Goal: Transaction & Acquisition: Purchase product/service

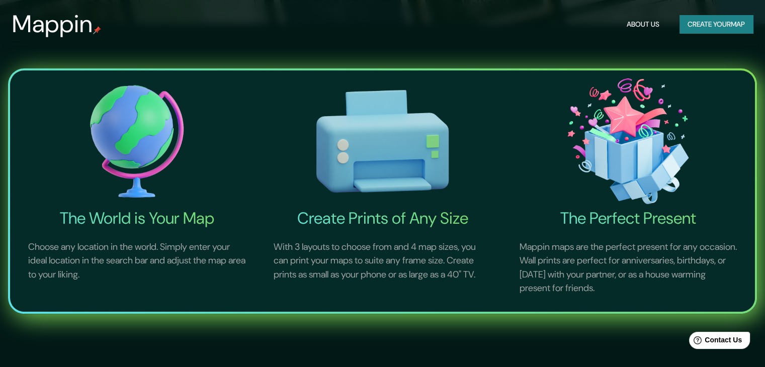
scroll to position [101, 0]
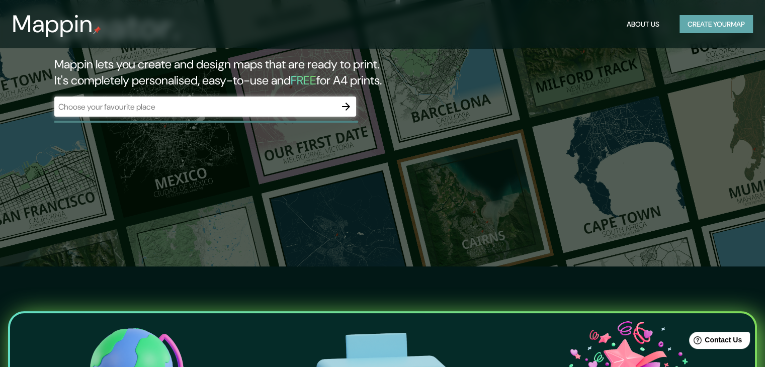
click at [688, 22] on button "Create your map" at bounding box center [715, 24] width 73 height 19
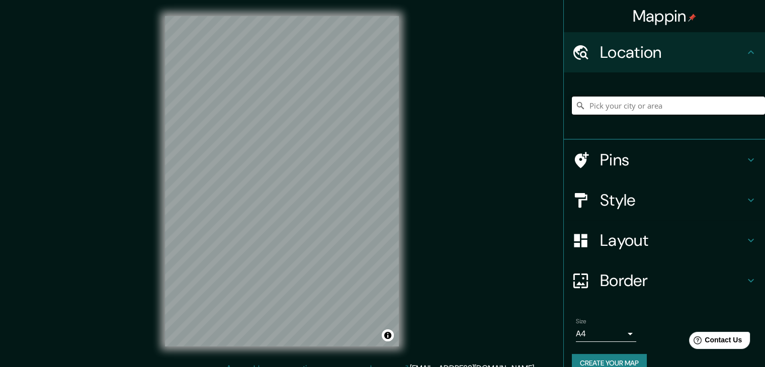
click at [596, 104] on input "Pick your city or area" at bounding box center [668, 106] width 193 height 18
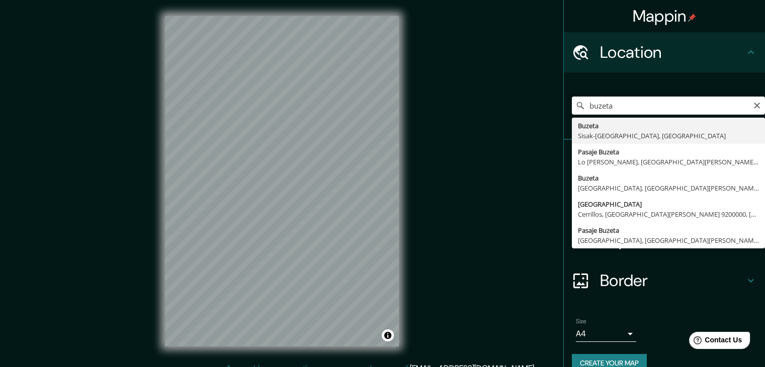
type input "Buzeta, [GEOGRAPHIC_DATA], [GEOGRAPHIC_DATA][PERSON_NAME] 9160000, [GEOGRAPHIC_…"
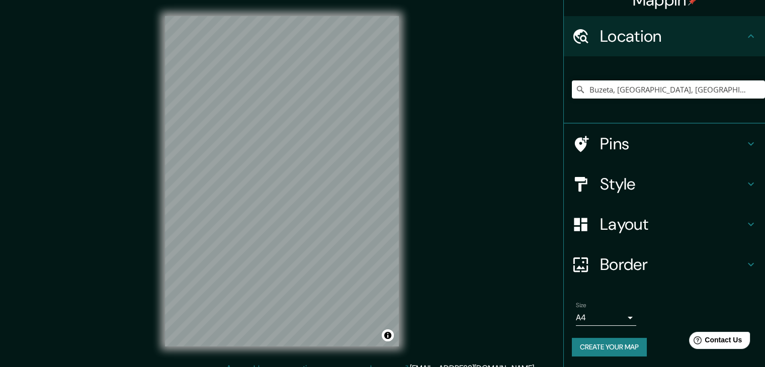
scroll to position [17, 0]
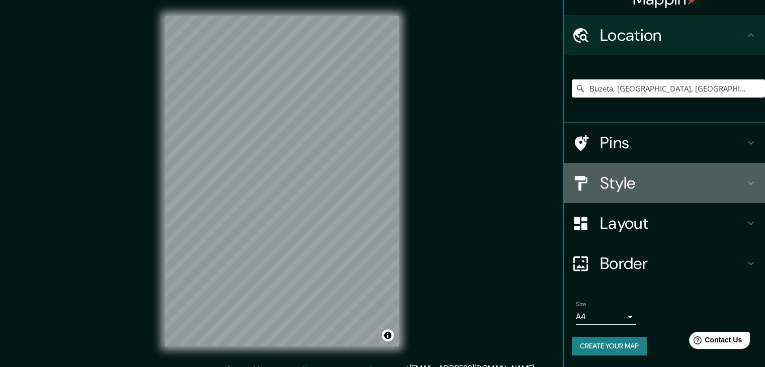
click at [639, 188] on h4 "Style" at bounding box center [672, 183] width 145 height 20
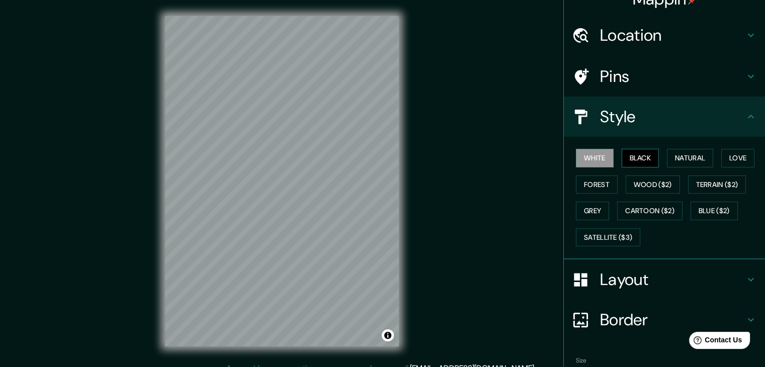
click at [626, 161] on button "Black" at bounding box center [641, 158] width 38 height 19
click at [670, 160] on button "Natural" at bounding box center [690, 158] width 46 height 19
click at [716, 159] on div "White Black Natural Love Forest Wood ($2) Terrain ($2) Grey Cartoon ($2) Blue (…" at bounding box center [668, 198] width 193 height 106
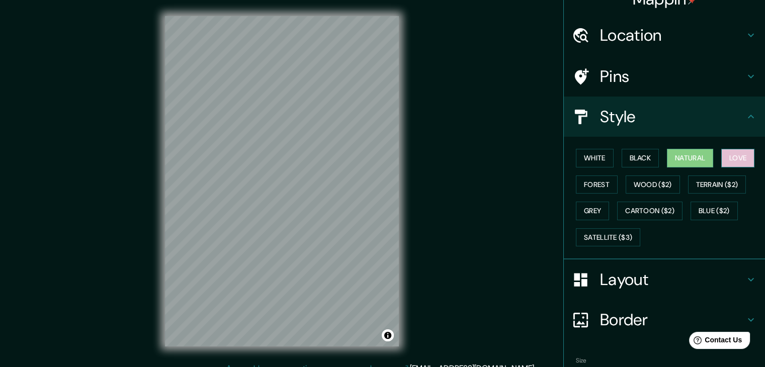
click at [727, 158] on button "Love" at bounding box center [737, 158] width 33 height 19
click at [712, 180] on button "Terrain ($2)" at bounding box center [717, 185] width 58 height 19
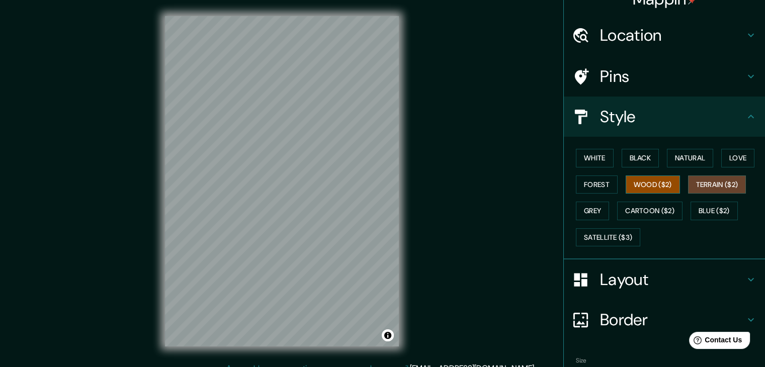
click at [627, 185] on button "Wood ($2)" at bounding box center [653, 185] width 54 height 19
click at [599, 188] on button "Forest" at bounding box center [597, 185] width 42 height 19
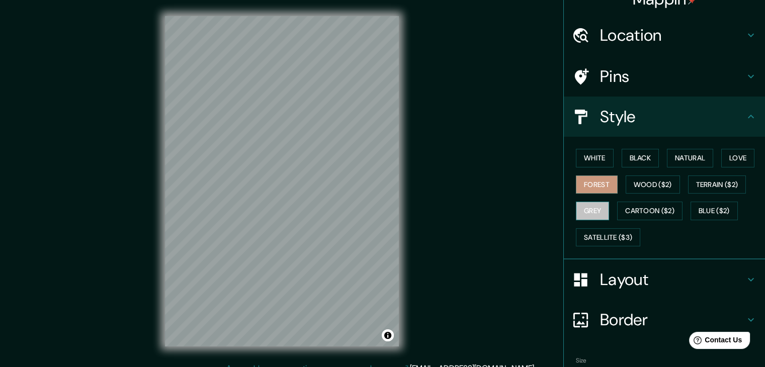
click at [579, 212] on button "Grey" at bounding box center [592, 211] width 33 height 19
click at [636, 213] on button "Cartoon ($2)" at bounding box center [649, 211] width 65 height 19
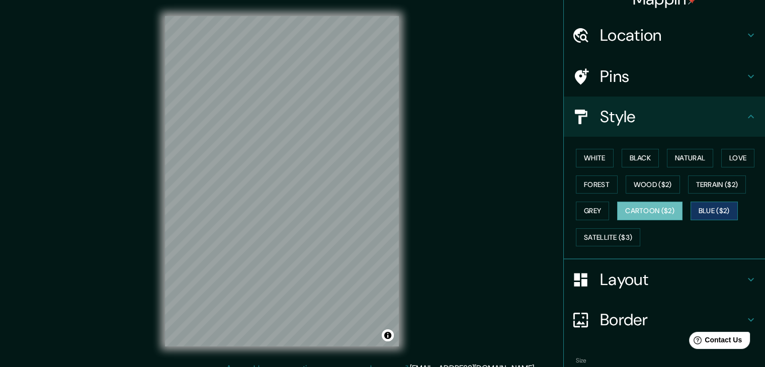
click at [699, 211] on button "Blue ($2)" at bounding box center [714, 211] width 47 height 19
click at [608, 160] on div "White Black Natural Love Forest Wood ($2) Terrain ($2) Grey Cartoon ($2) Blue (…" at bounding box center [668, 198] width 193 height 106
click at [590, 167] on div "White Black Natural Love Forest Wood ($2) Terrain ($2) Grey Cartoon ($2) Blue (…" at bounding box center [668, 198] width 193 height 106
click at [591, 159] on button "White" at bounding box center [595, 158] width 38 height 19
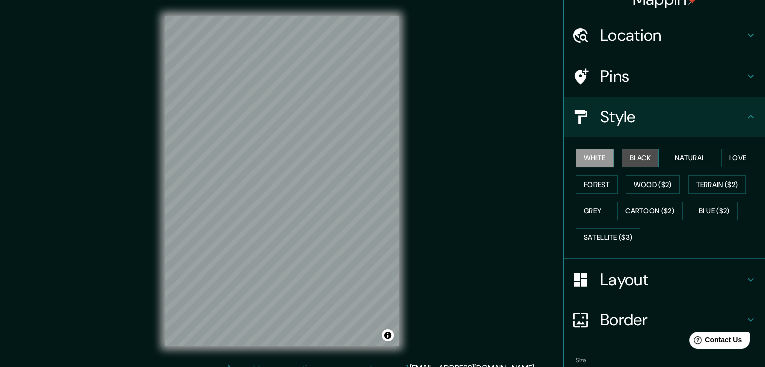
click at [639, 159] on button "Black" at bounding box center [641, 158] width 38 height 19
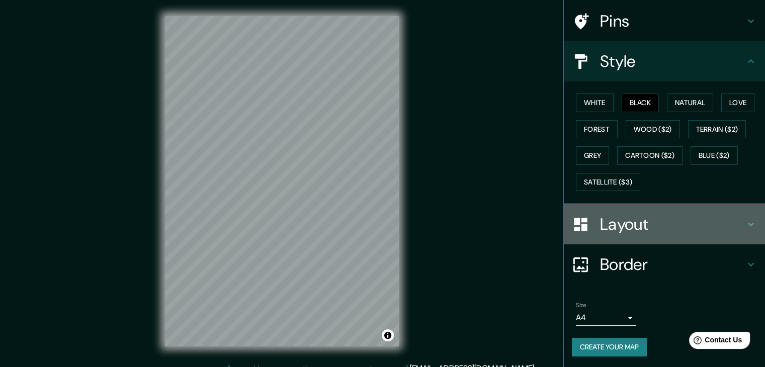
click at [639, 233] on div "Layout" at bounding box center [664, 224] width 201 height 40
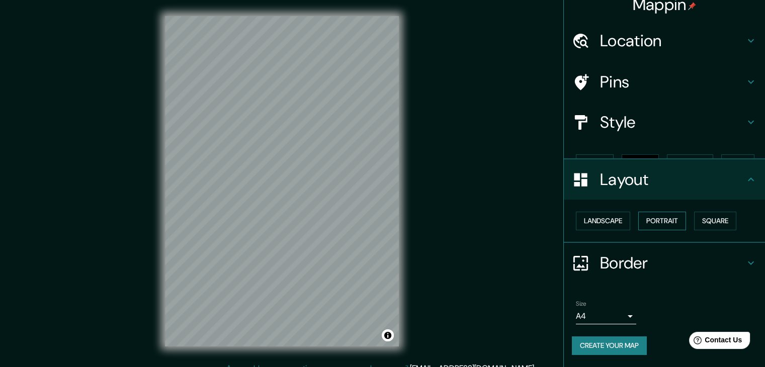
scroll to position [0, 0]
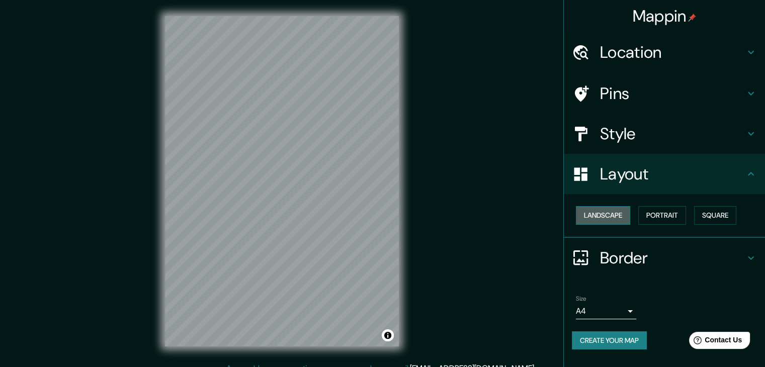
click at [607, 221] on button "Landscape" at bounding box center [603, 215] width 54 height 19
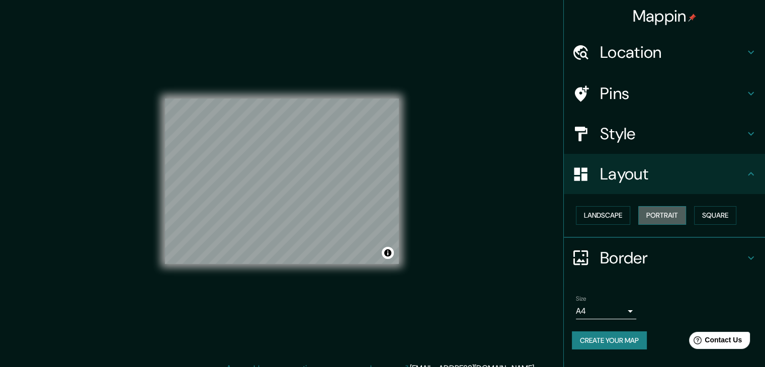
click at [668, 220] on button "Portrait" at bounding box center [662, 215] width 48 height 19
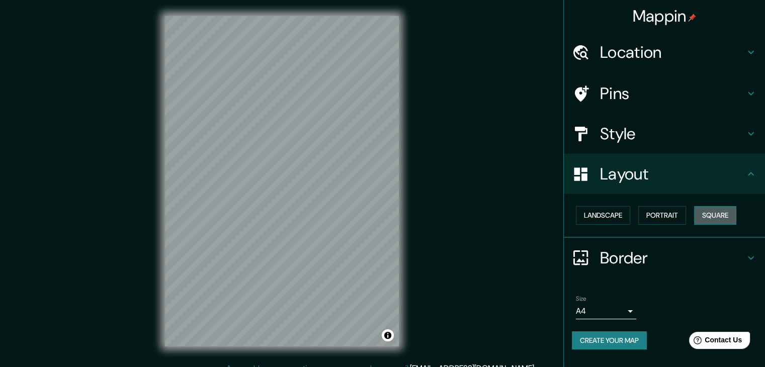
click at [728, 217] on button "Square" at bounding box center [715, 215] width 42 height 19
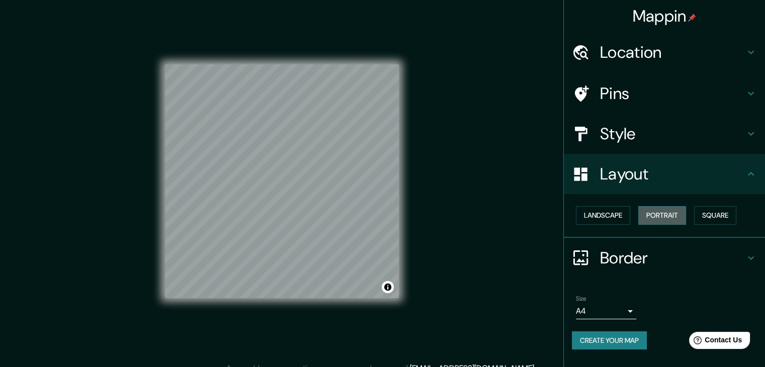
click at [678, 218] on button "Portrait" at bounding box center [662, 215] width 48 height 19
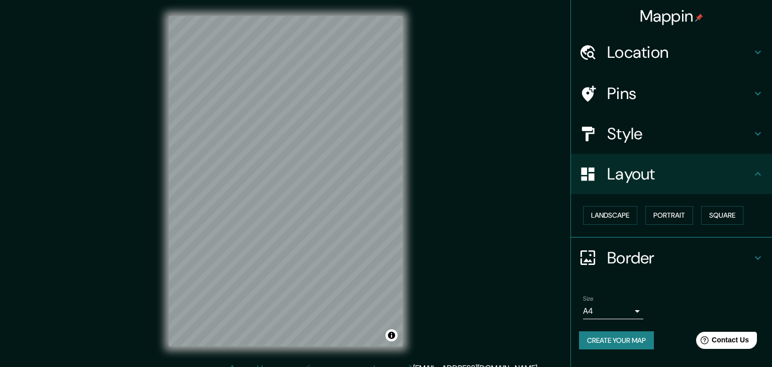
click at [624, 311] on body "Mappin Location [GEOGRAPHIC_DATA], [GEOGRAPHIC_DATA], [GEOGRAPHIC_DATA][PERSON_…" at bounding box center [386, 183] width 772 height 367
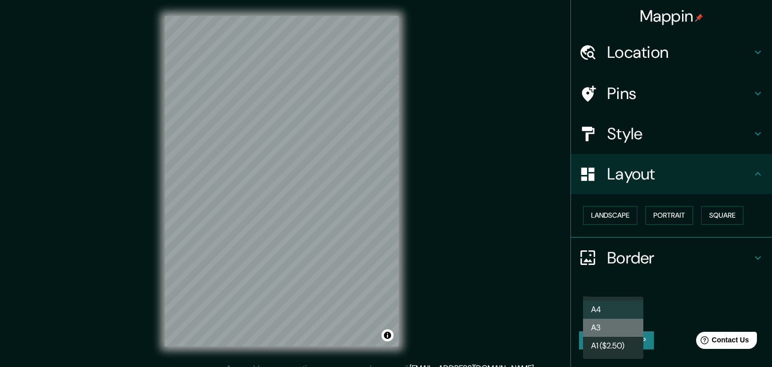
click at [599, 324] on li "A3" at bounding box center [613, 328] width 60 height 18
click at [619, 311] on body "Mappin Location [GEOGRAPHIC_DATA], [GEOGRAPHIC_DATA], [GEOGRAPHIC_DATA][PERSON_…" at bounding box center [386, 183] width 772 height 367
click at [610, 323] on li "A3" at bounding box center [613, 328] width 60 height 18
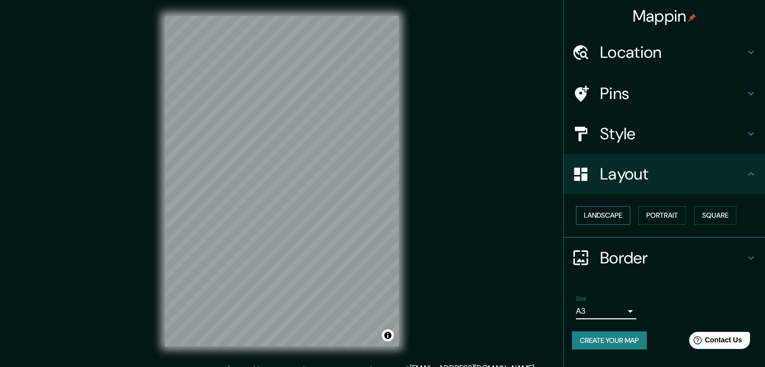
click at [623, 218] on button "Landscape" at bounding box center [603, 215] width 54 height 19
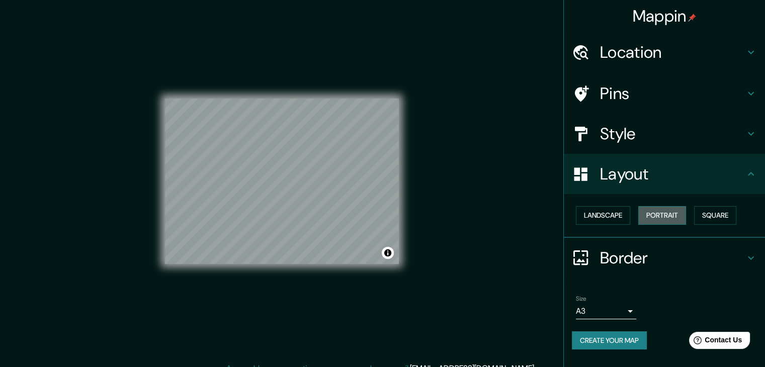
click at [671, 221] on button "Portrait" at bounding box center [662, 215] width 48 height 19
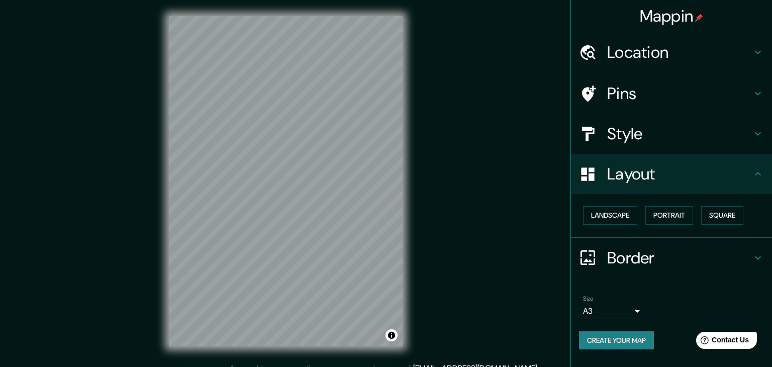
click at [632, 309] on body "Mappin Location [GEOGRAPHIC_DATA], [GEOGRAPHIC_DATA], [GEOGRAPHIC_DATA][PERSON_…" at bounding box center [386, 183] width 772 height 367
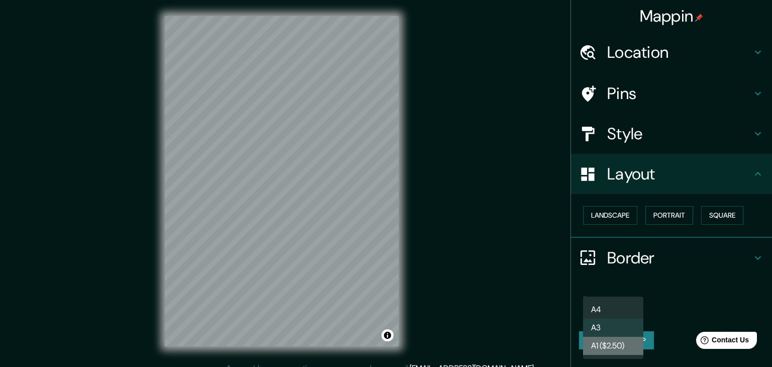
click at [590, 345] on li "A1 ($2.50)" at bounding box center [613, 346] width 60 height 18
click at [616, 308] on body "Mappin Location [GEOGRAPHIC_DATA], [GEOGRAPHIC_DATA], [GEOGRAPHIC_DATA][PERSON_…" at bounding box center [386, 183] width 772 height 367
click at [608, 324] on li "A3" at bounding box center [613, 328] width 60 height 18
type input "a4"
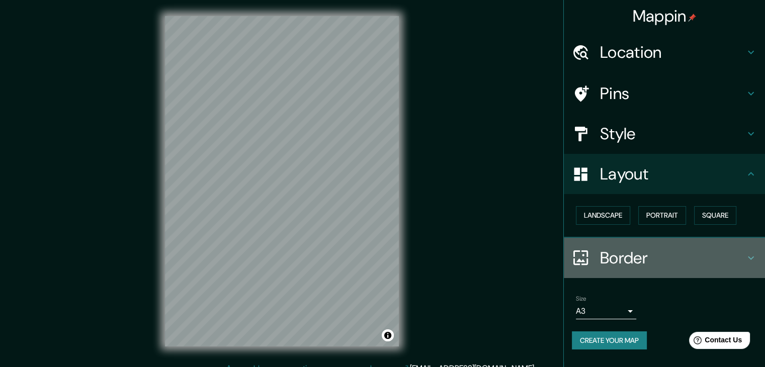
click at [654, 263] on h4 "Border" at bounding box center [672, 258] width 145 height 20
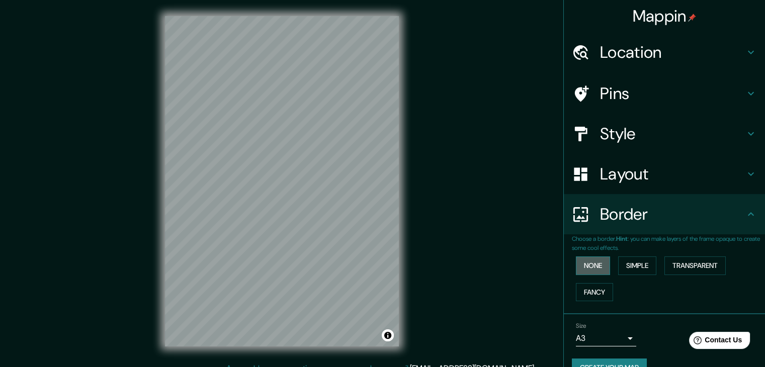
click at [589, 267] on button "None" at bounding box center [593, 265] width 34 height 19
click at [647, 270] on button "Simple" at bounding box center [637, 265] width 38 height 19
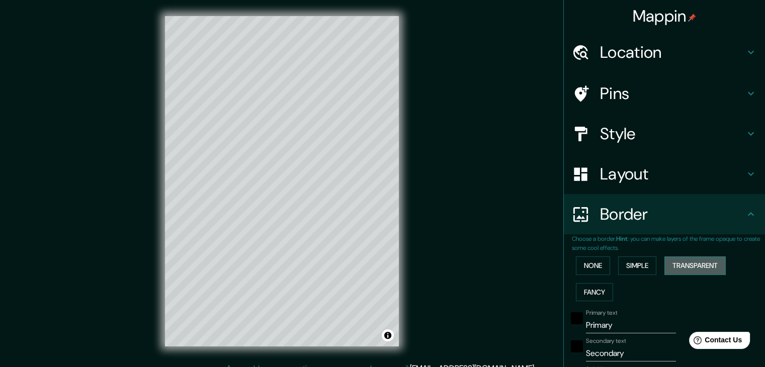
click at [671, 269] on button "Transparent" at bounding box center [694, 265] width 61 height 19
click at [584, 267] on button "None" at bounding box center [593, 265] width 34 height 19
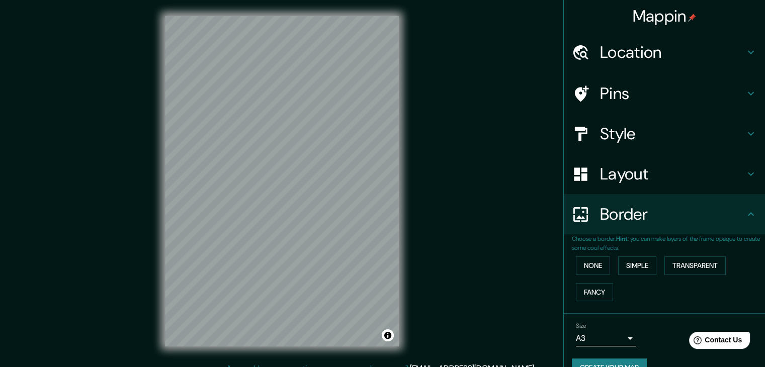
click at [520, 252] on div "Mappin Location [GEOGRAPHIC_DATA], [GEOGRAPHIC_DATA], [GEOGRAPHIC_DATA][PERSON_…" at bounding box center [382, 189] width 765 height 379
